Goal: Information Seeking & Learning: Learn about a topic

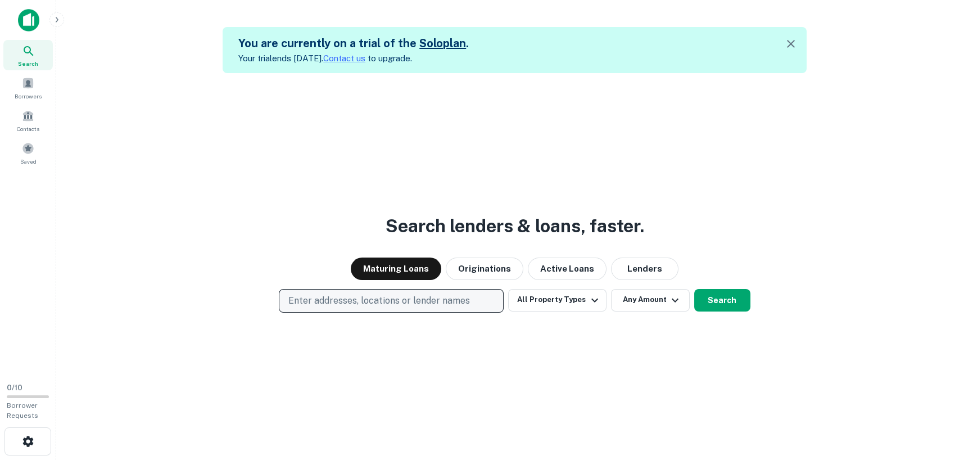
click at [427, 299] on p "Enter addresses, locations or lender names" at bounding box center [379, 300] width 182 height 13
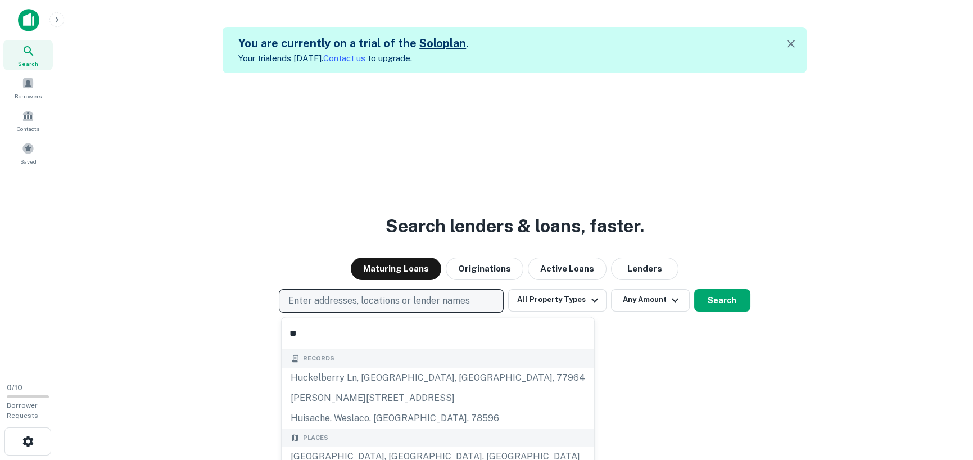
type input "*"
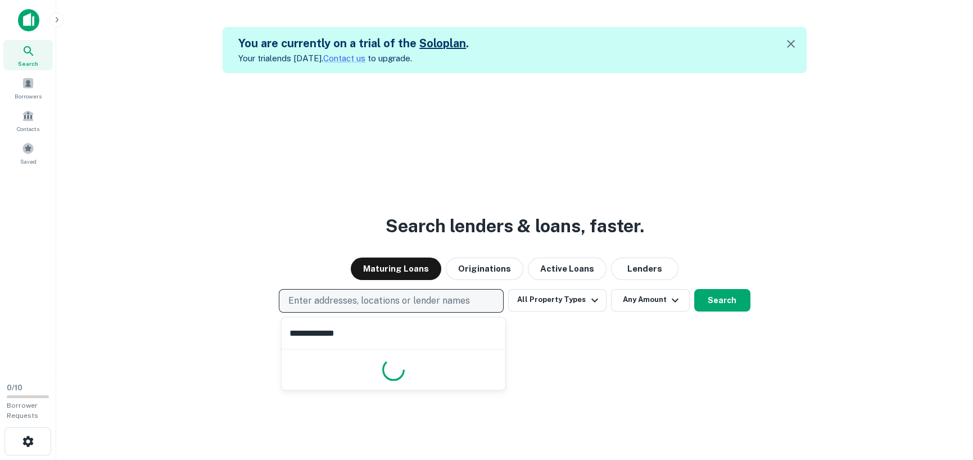
type input "**********"
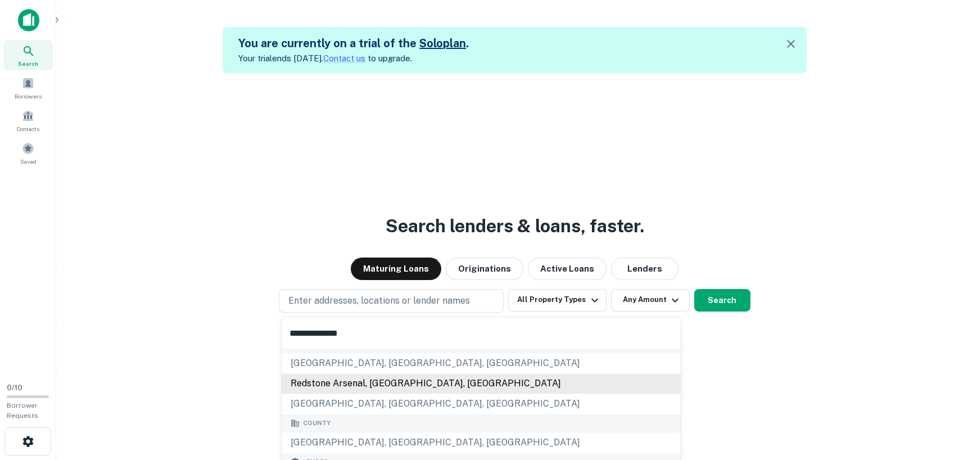
scroll to position [94, 0]
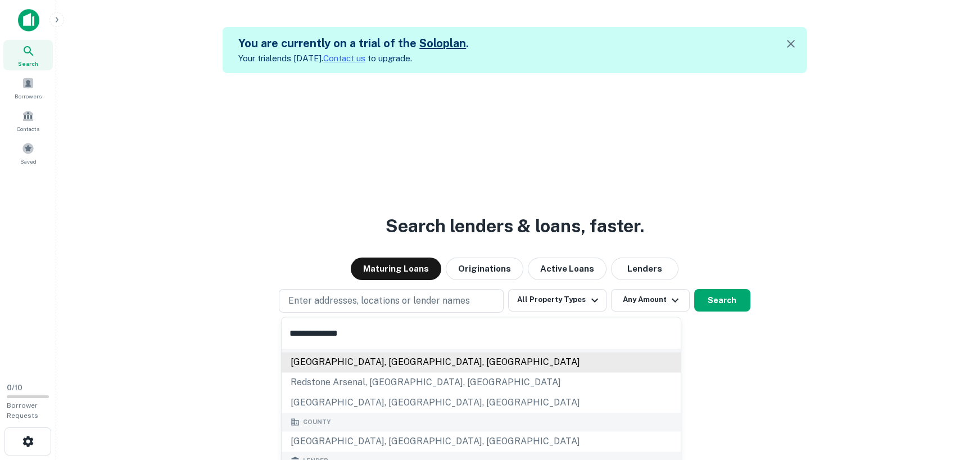
click at [373, 360] on div "Madison County, AL, USA" at bounding box center [481, 362] width 399 height 20
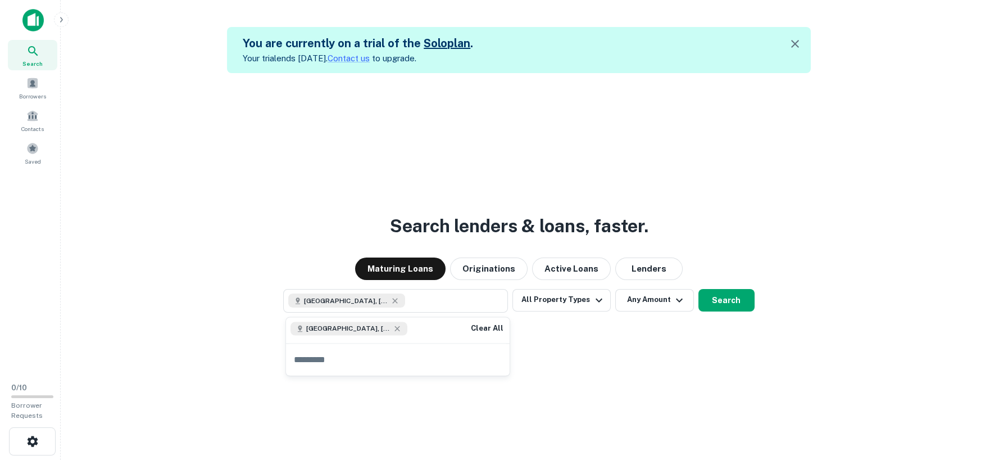
scroll to position [0, 0]
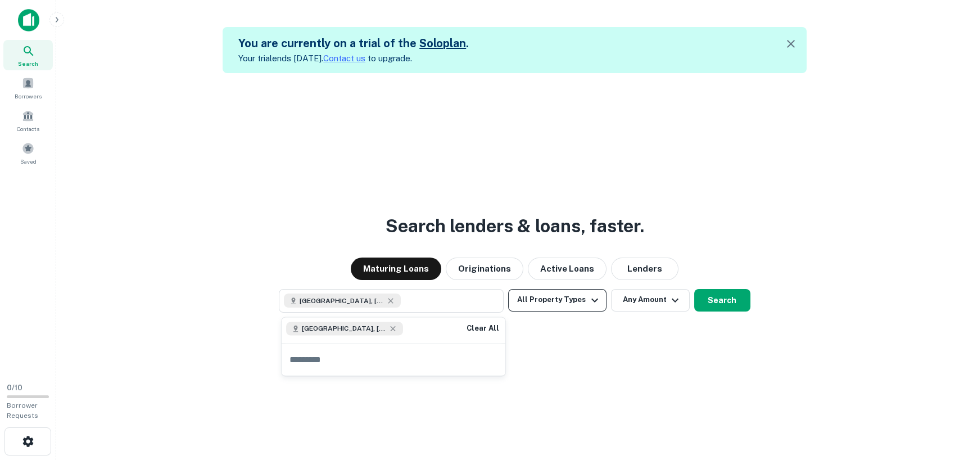
click at [590, 300] on icon "button" at bounding box center [594, 299] width 13 height 13
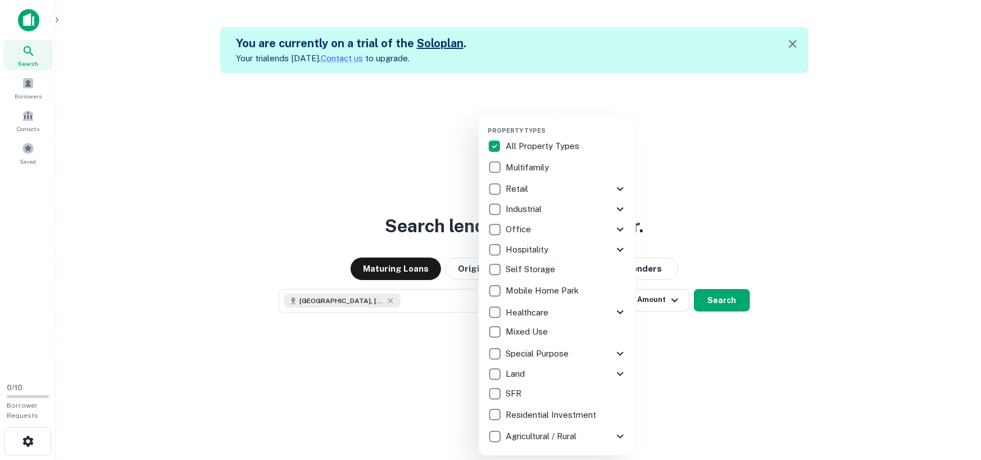
click at [841, 271] on div at bounding box center [490, 230] width 981 height 460
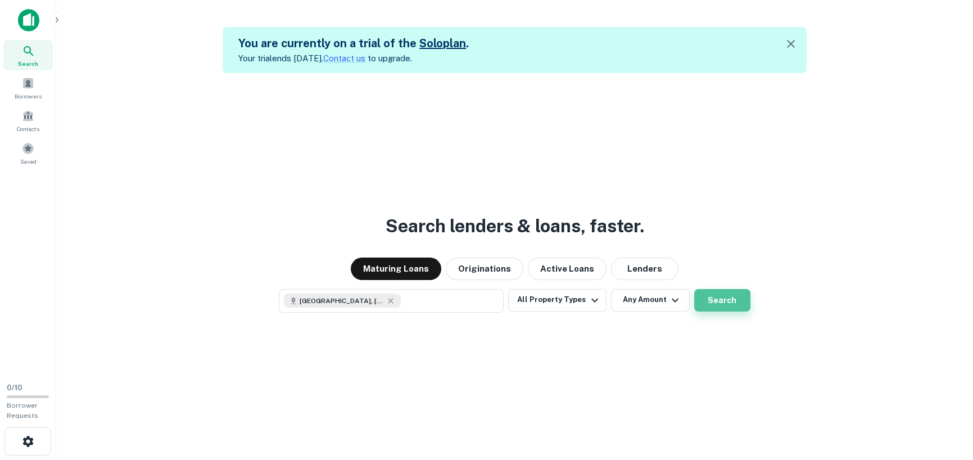
click at [718, 301] on button "Search" at bounding box center [722, 300] width 56 height 22
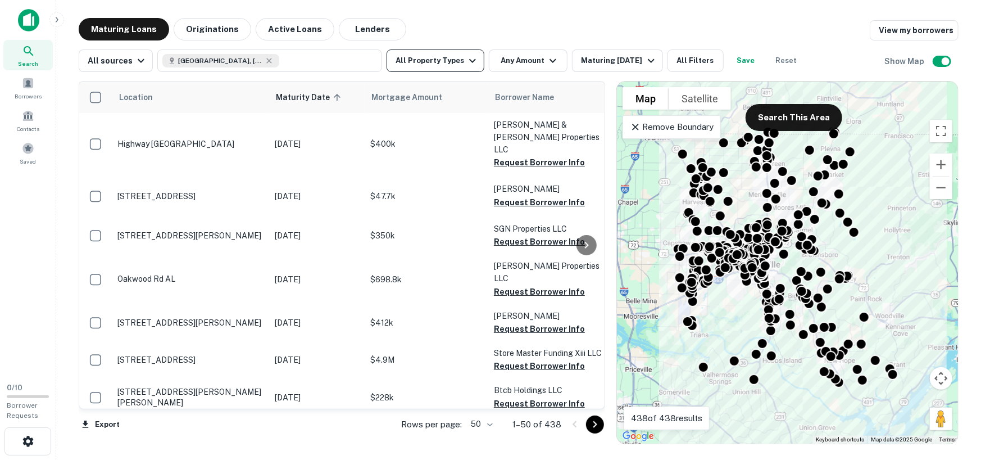
click at [468, 61] on icon "button" at bounding box center [472, 60] width 13 height 13
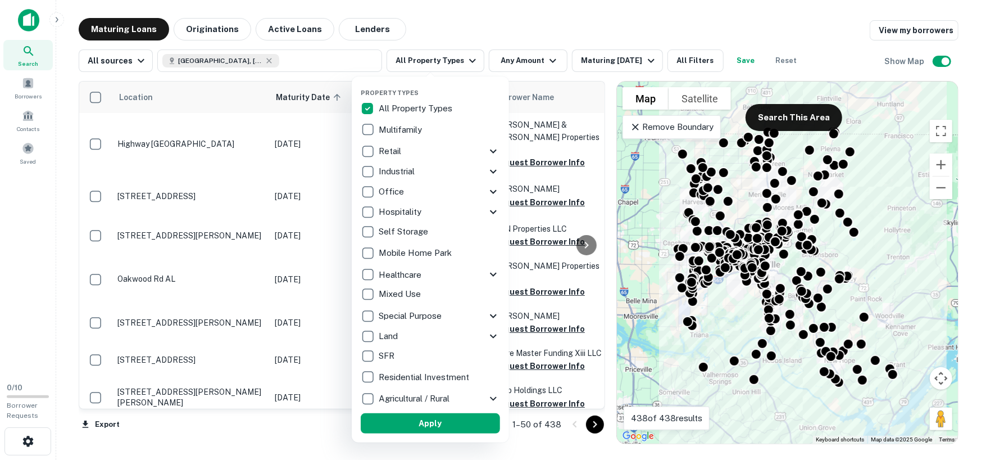
click at [493, 172] on icon at bounding box center [493, 172] width 7 height 4
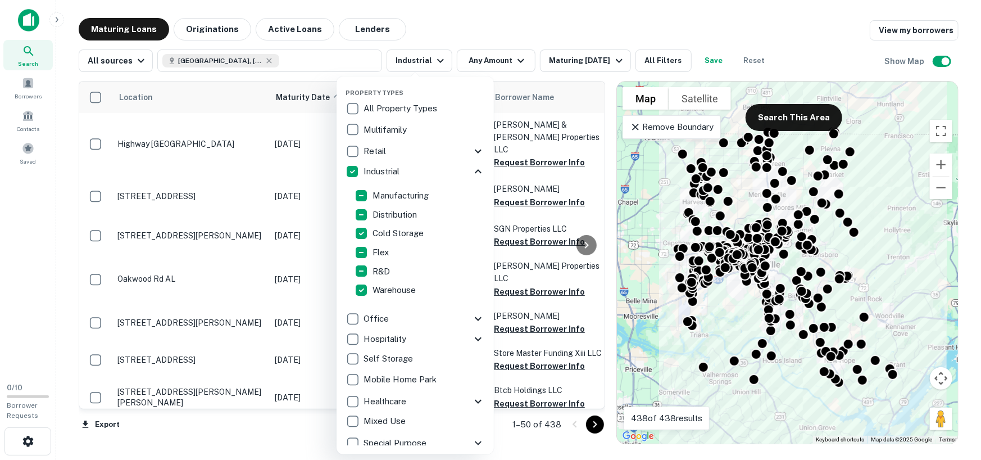
click at [596, 22] on div at bounding box center [490, 230] width 981 height 460
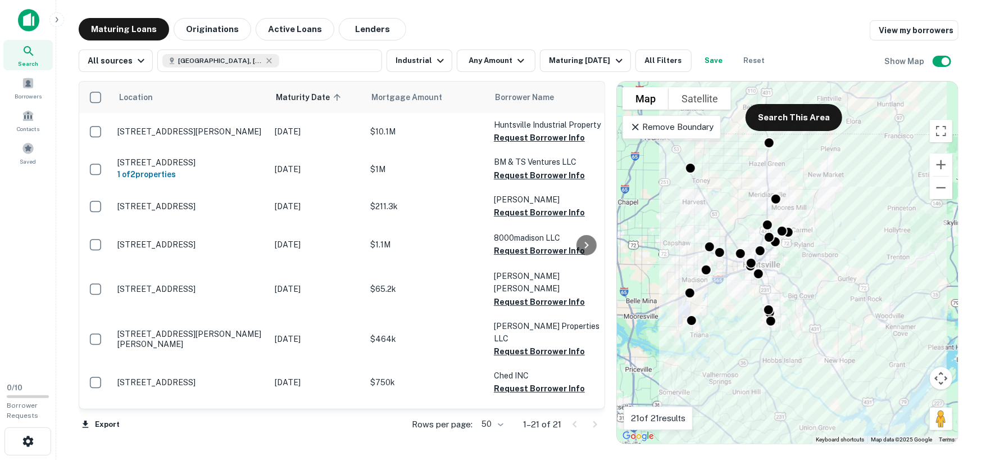
drag, startPoint x: 599, startPoint y: 101, endPoint x: 595, endPoint y: 280, distance: 178.8
click at [595, 280] on div at bounding box center [490, 230] width 981 height 460
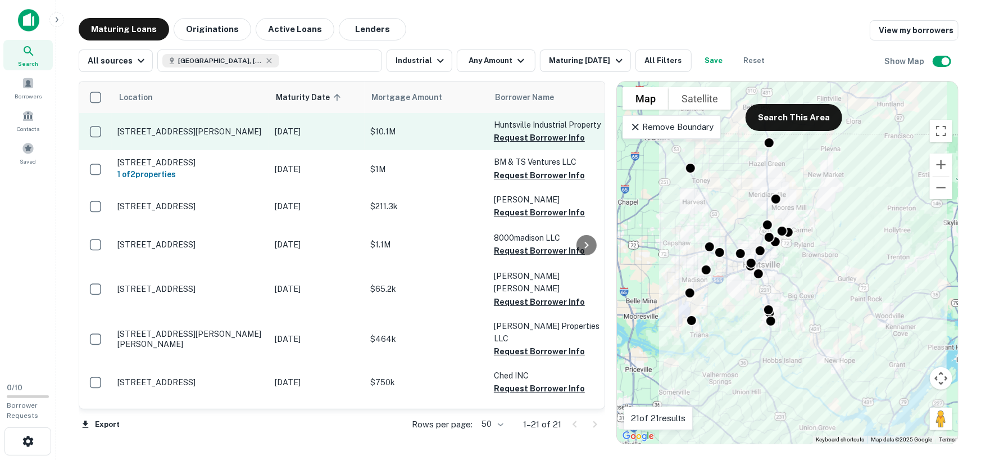
click at [297, 132] on p "[DATE]" at bounding box center [317, 131] width 84 height 12
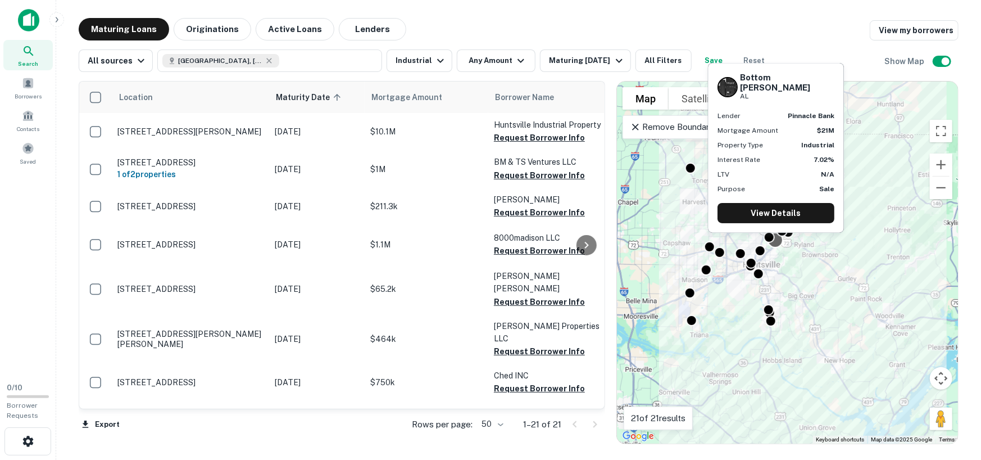
click at [776, 242] on div at bounding box center [776, 240] width 16 height 16
click at [782, 214] on link "View Details" at bounding box center [776, 213] width 117 height 20
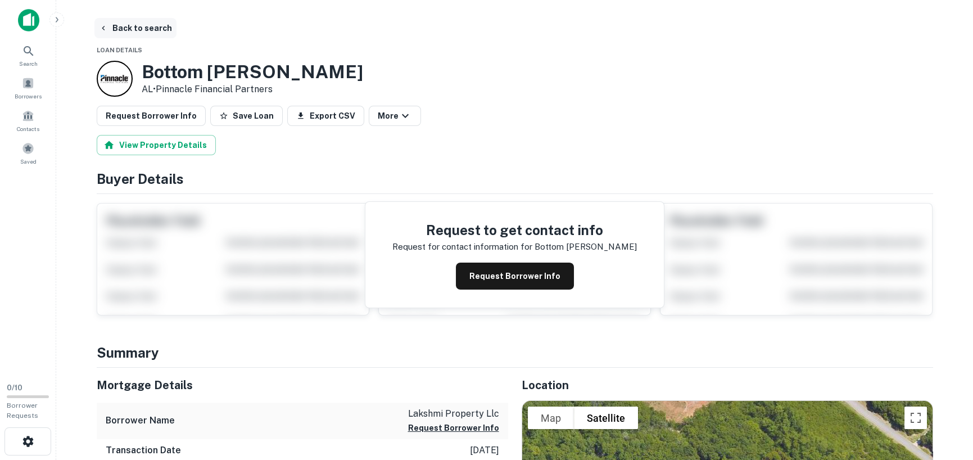
click at [120, 27] on button "Back to search" at bounding box center [135, 28] width 82 height 20
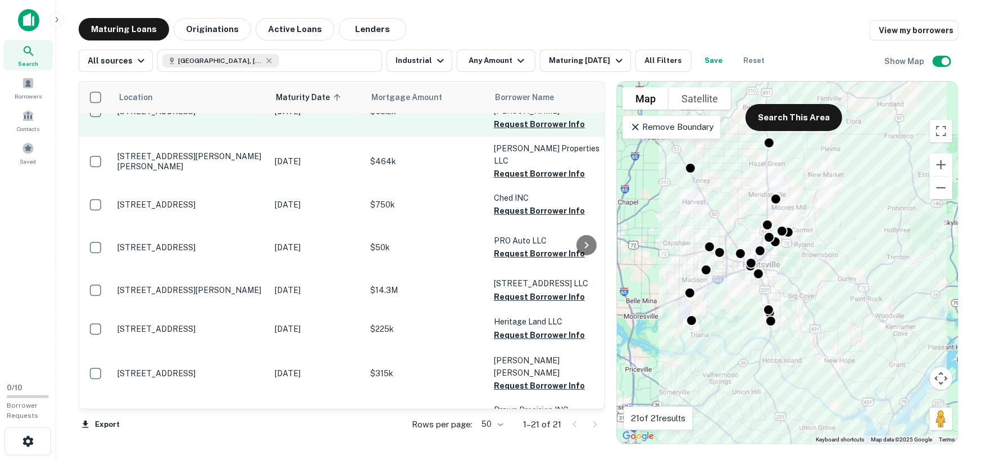
scroll to position [188, 0]
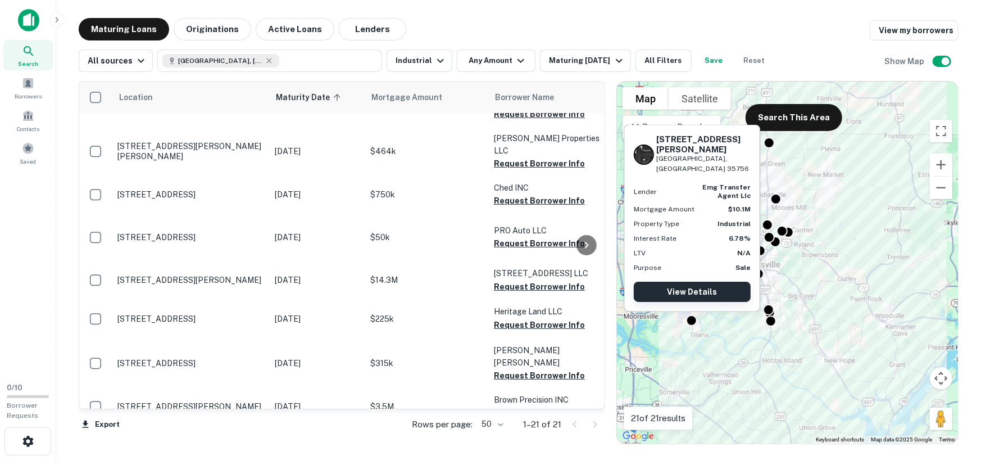
click at [697, 290] on link "View Details" at bounding box center [692, 292] width 117 height 20
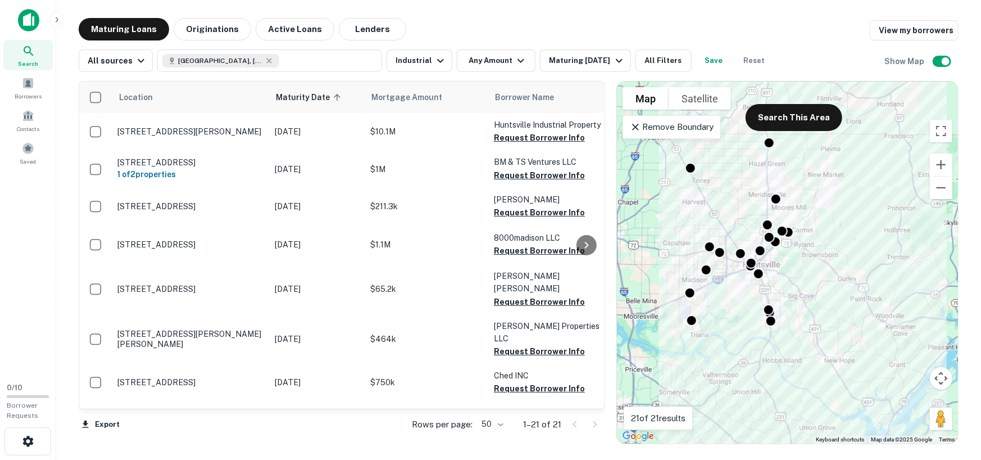
scroll to position [187, 0]
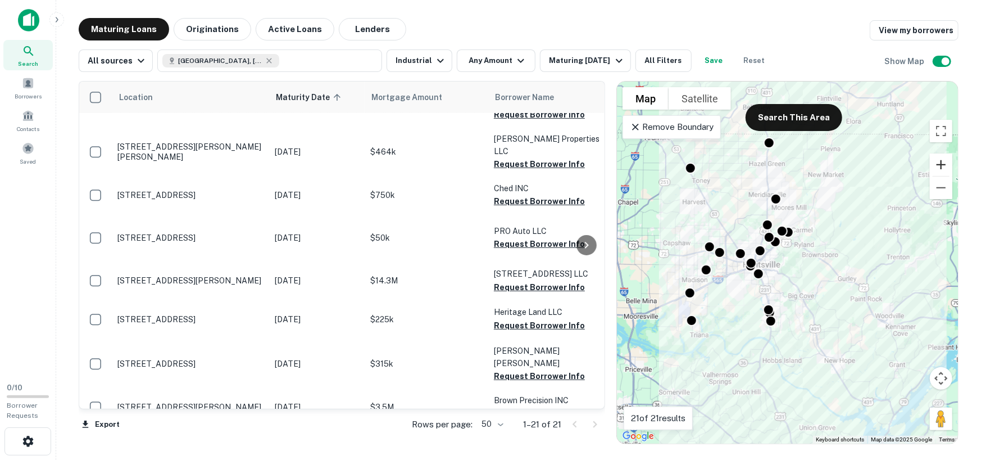
click at [940, 165] on button "Zoom in" at bounding box center [941, 164] width 22 height 22
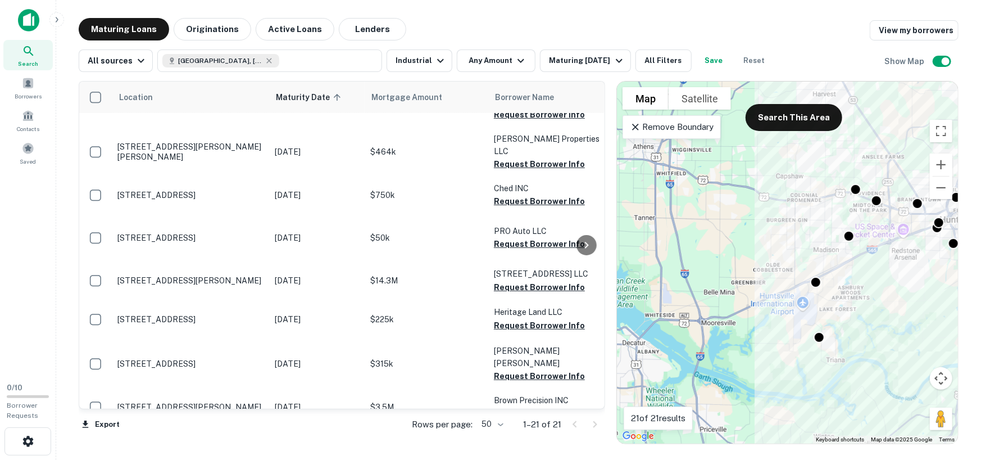
drag, startPoint x: 674, startPoint y: 304, endPoint x: 899, endPoint y: 256, distance: 229.8
click at [899, 256] on div "To activate drag with keyboard, press Alt + Enter. Once in keyboard drag state,…" at bounding box center [787, 262] width 341 height 362
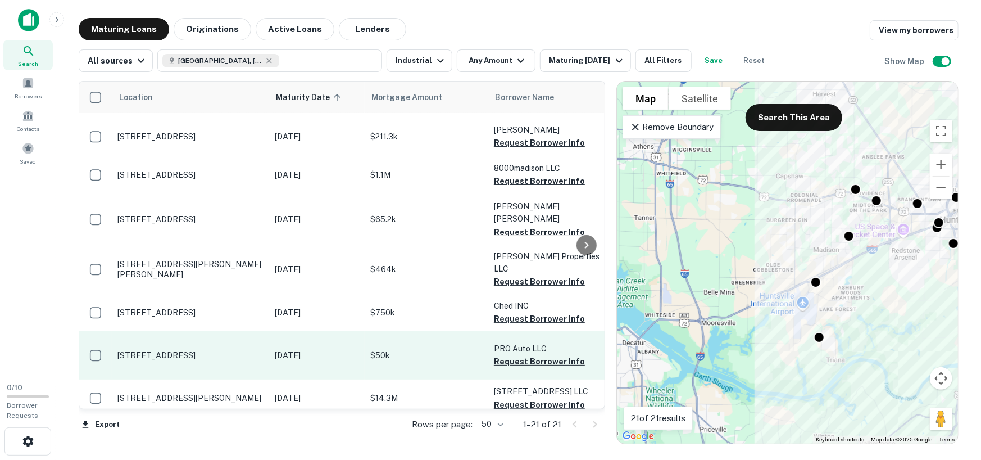
scroll to position [0, 0]
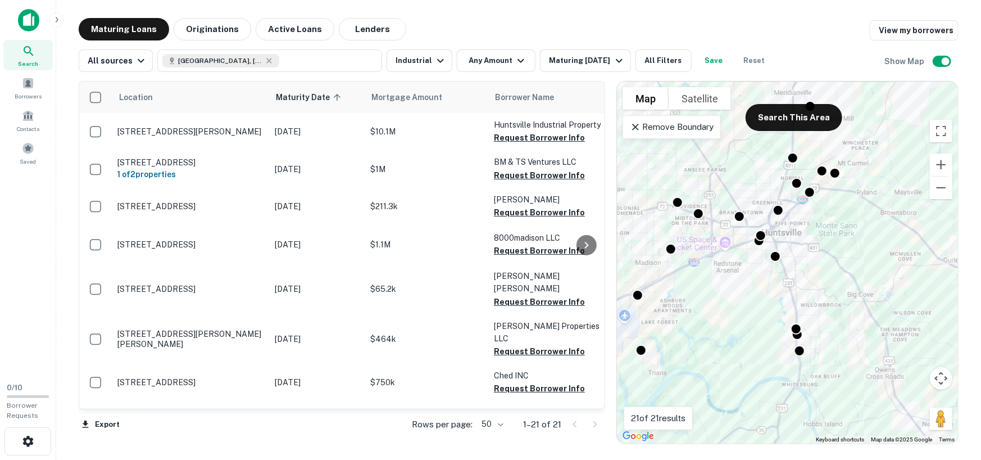
drag, startPoint x: 916, startPoint y: 290, endPoint x: 737, endPoint y: 303, distance: 179.8
click at [737, 303] on div "To activate drag with keyboard, press Alt + Enter. Once in keyboard drag state,…" at bounding box center [787, 262] width 341 height 362
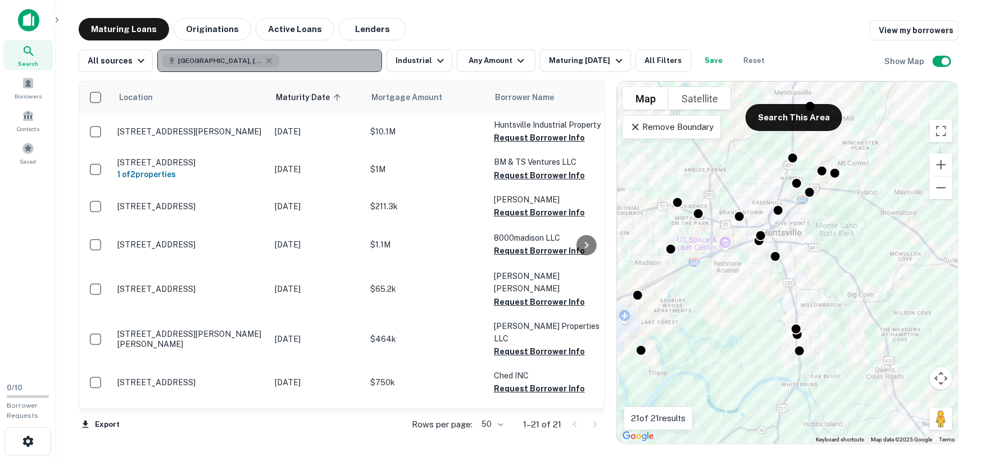
click at [295, 64] on button "[GEOGRAPHIC_DATA], [GEOGRAPHIC_DATA], [GEOGRAPHIC_DATA]" at bounding box center [269, 60] width 225 height 22
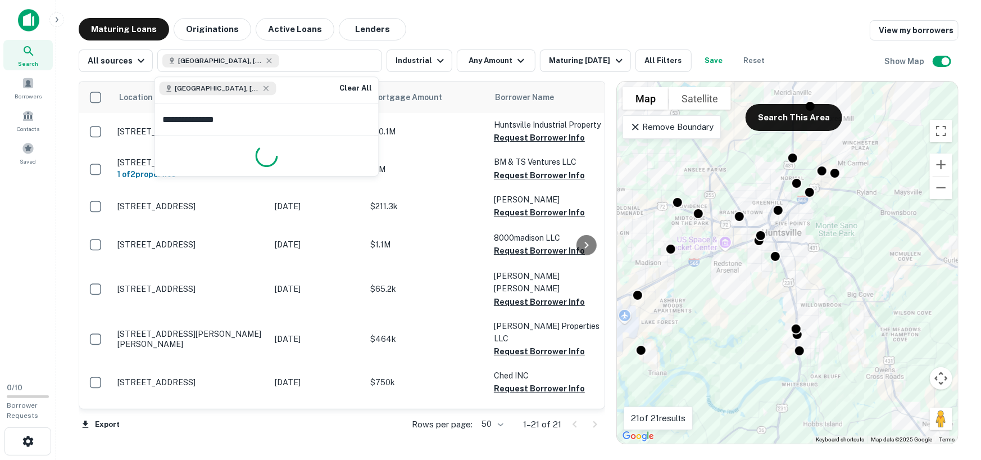
type input "**********"
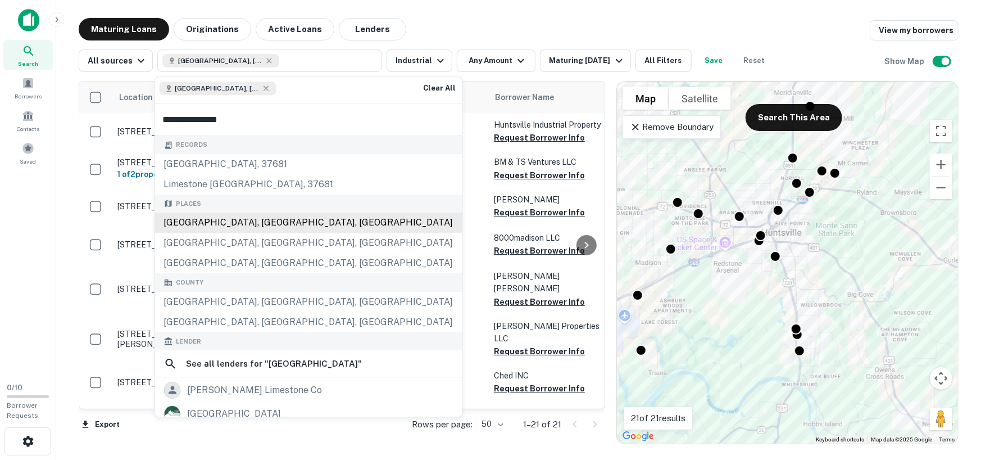
click at [241, 228] on div "[GEOGRAPHIC_DATA], [GEOGRAPHIC_DATA], [GEOGRAPHIC_DATA]" at bounding box center [308, 223] width 307 height 20
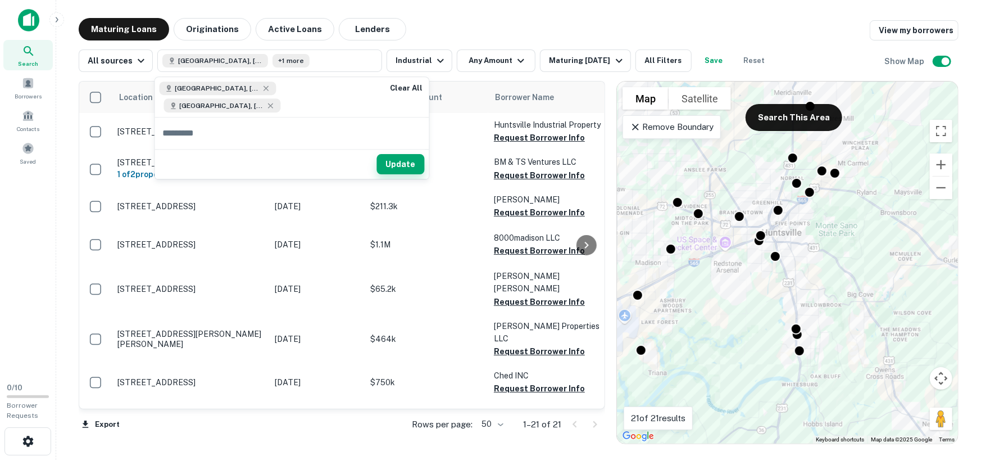
click at [400, 162] on button "Update" at bounding box center [401, 164] width 48 height 20
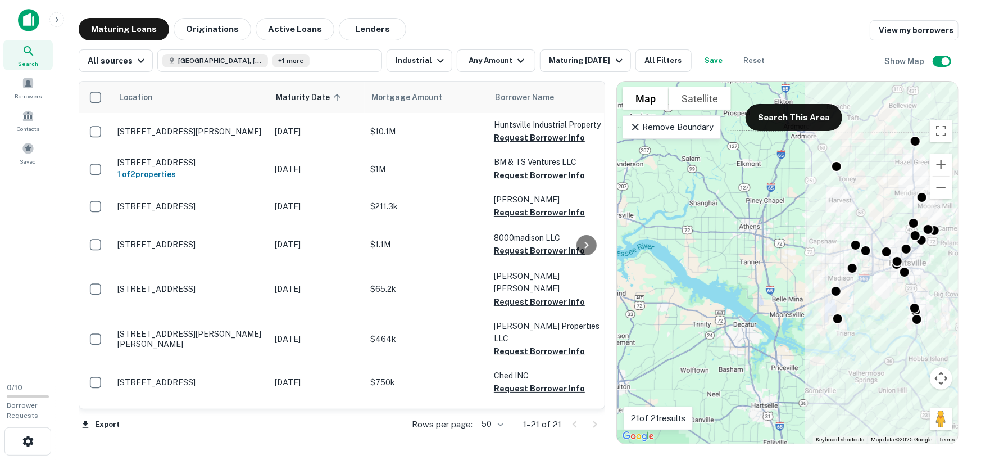
drag, startPoint x: 733, startPoint y: 249, endPoint x: 883, endPoint y: 283, distance: 153.8
click at [883, 283] on div "To activate drag with keyboard, press Alt + Enter. Once in keyboard drag state,…" at bounding box center [787, 262] width 341 height 362
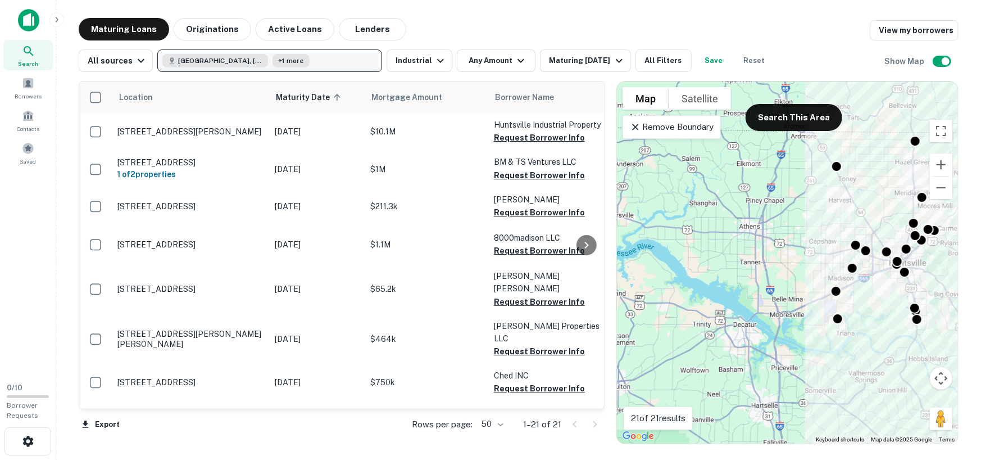
click at [291, 62] on span "+1 more" at bounding box center [291, 61] width 26 height 10
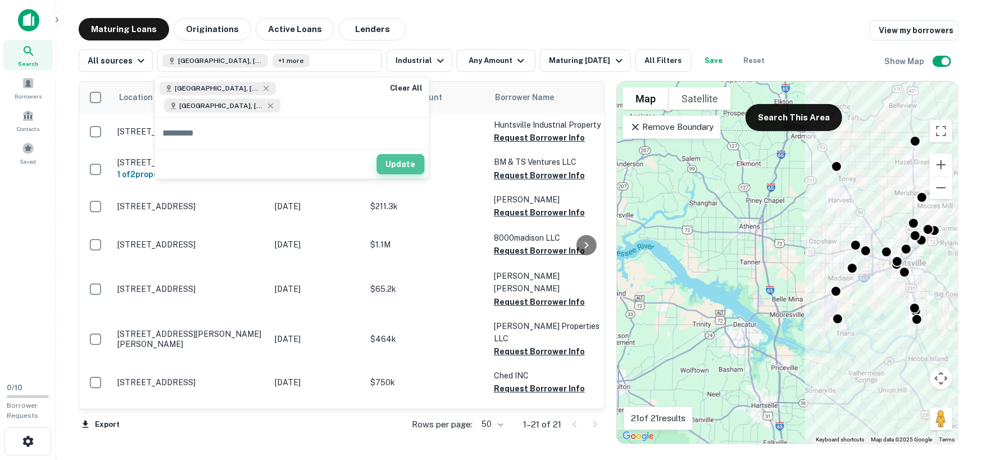
click at [397, 161] on button "Update" at bounding box center [401, 164] width 48 height 20
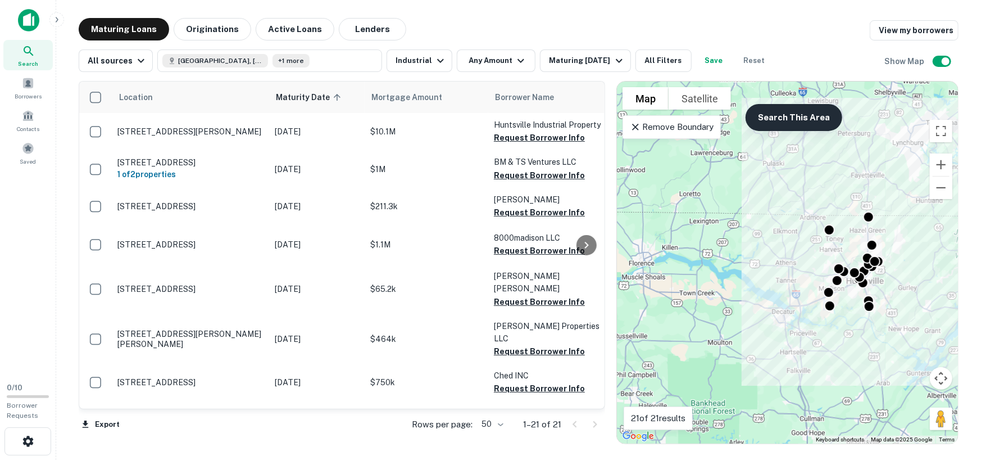
click at [802, 116] on button "Search This Area" at bounding box center [794, 117] width 97 height 27
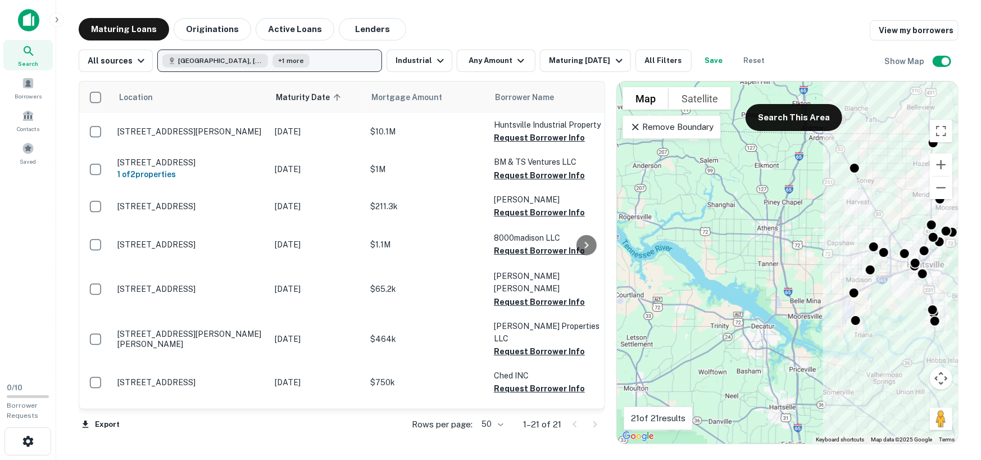
click at [323, 62] on button "[GEOGRAPHIC_DATA], [GEOGRAPHIC_DATA], [GEOGRAPHIC_DATA] +1 more" at bounding box center [269, 60] width 225 height 22
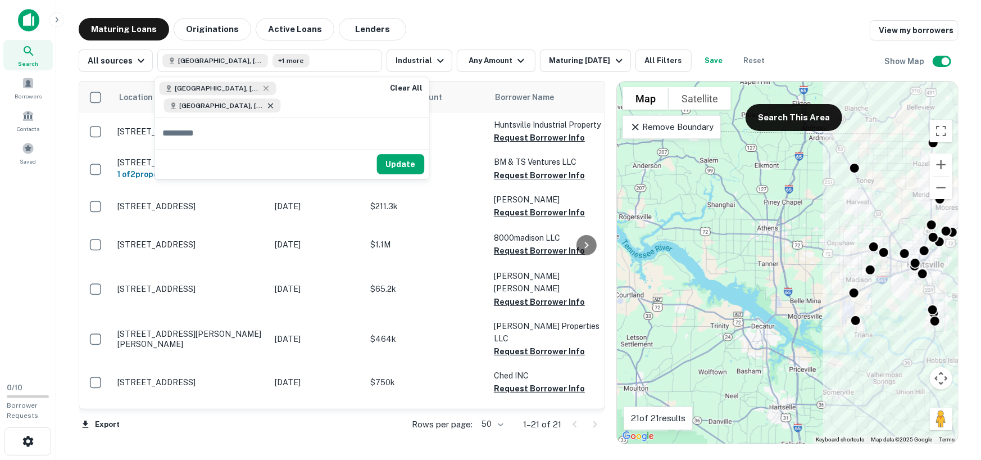
click at [270, 105] on icon at bounding box center [270, 105] width 5 height 5
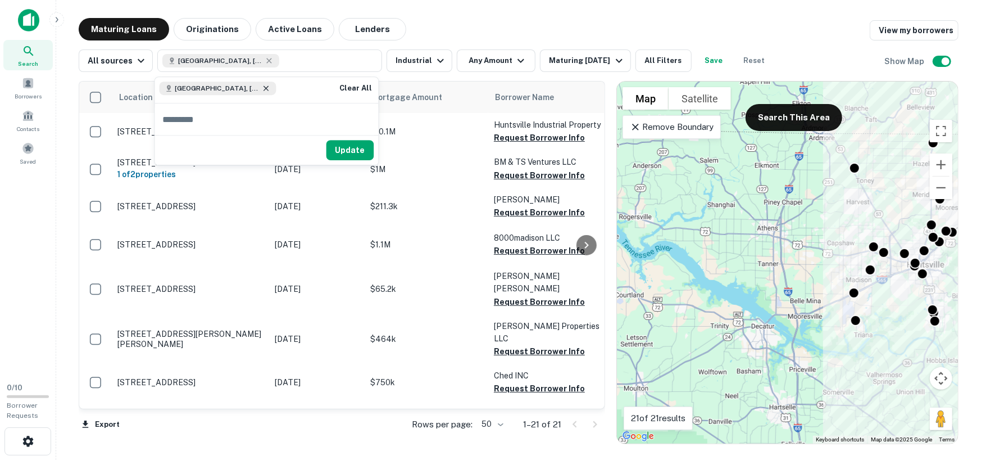
click at [262, 89] on icon at bounding box center [266, 88] width 9 height 9
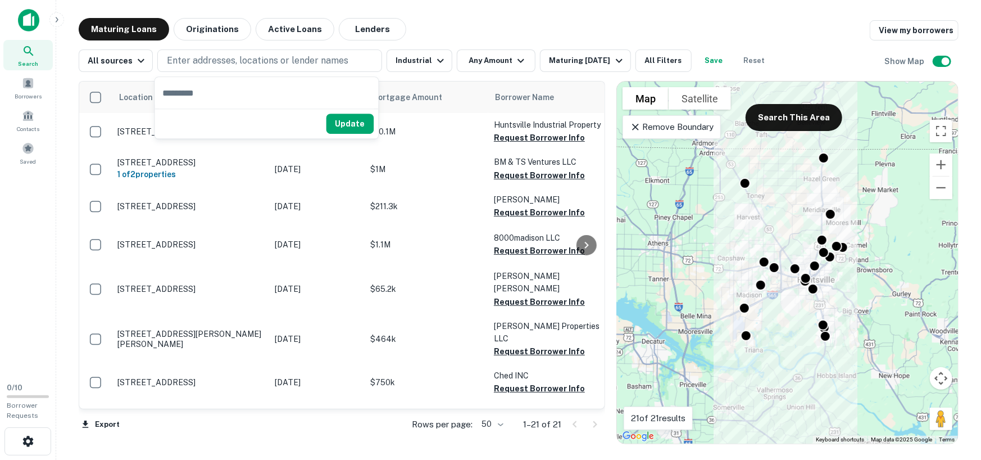
drag, startPoint x: 779, startPoint y: 235, endPoint x: 688, endPoint y: 247, distance: 91.2
click at [688, 247] on div "To activate drag with keyboard, press Alt + Enter. Once in keyboard drag state,…" at bounding box center [787, 262] width 341 height 362
